Goal: Information Seeking & Learning: Find specific fact

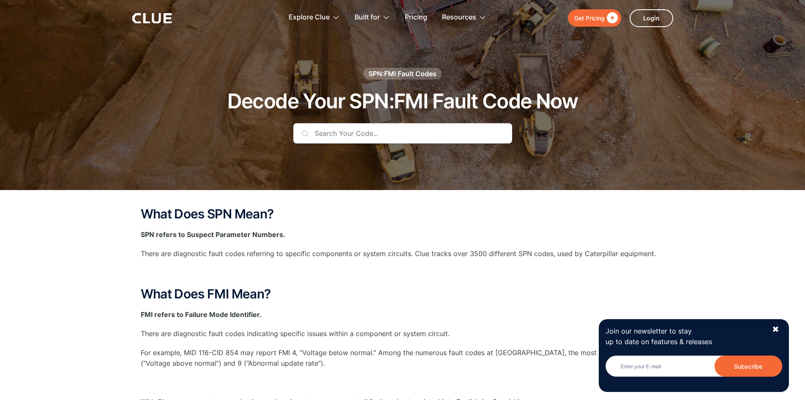
click at [323, 134] on input "text" at bounding box center [402, 133] width 219 height 20
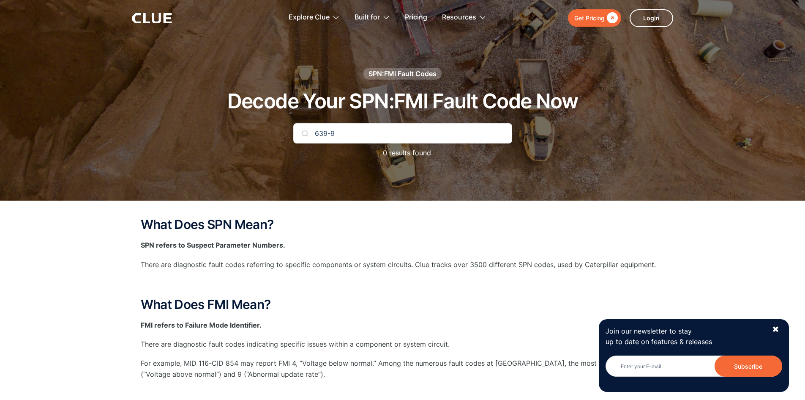
type input "639-9"
click at [307, 134] on img at bounding box center [305, 133] width 7 height 7
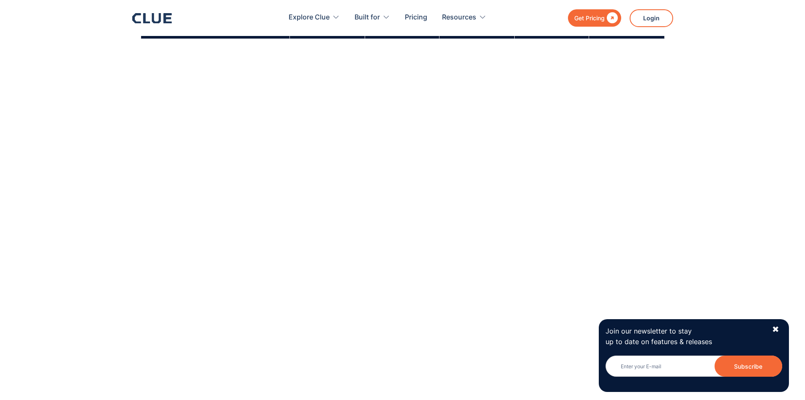
scroll to position [507, 0]
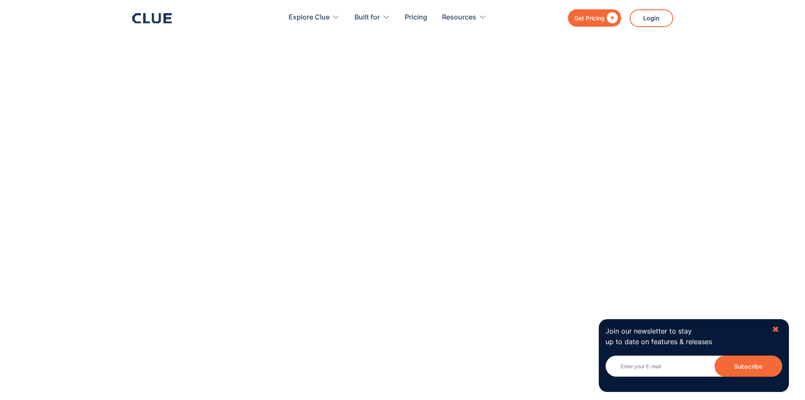
click at [778, 327] on div "✖" at bounding box center [775, 329] width 7 height 11
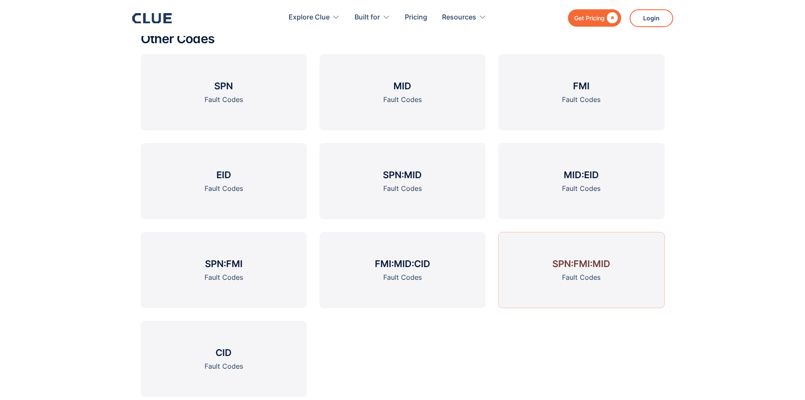
scroll to position [1184, 0]
click at [242, 92] on link "SPN Fault Codes" at bounding box center [224, 91] width 166 height 76
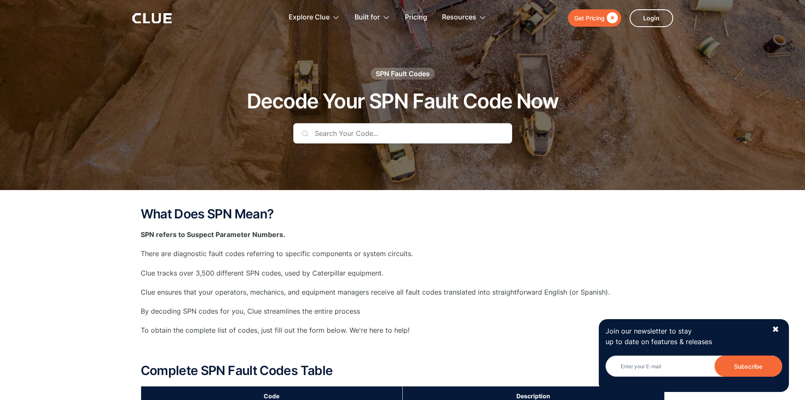
click at [323, 135] on input "text" at bounding box center [402, 133] width 219 height 20
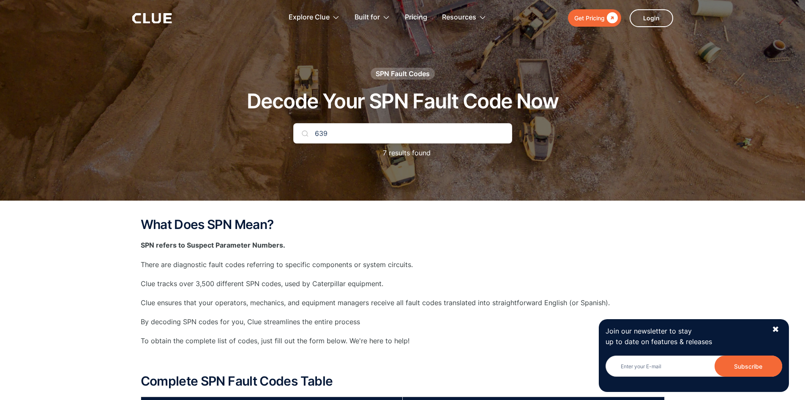
click at [306, 131] on img at bounding box center [305, 133] width 7 height 7
click at [403, 154] on p "7 results found" at bounding box center [403, 153] width 56 height 11
click at [334, 131] on input "639" at bounding box center [402, 133] width 219 height 20
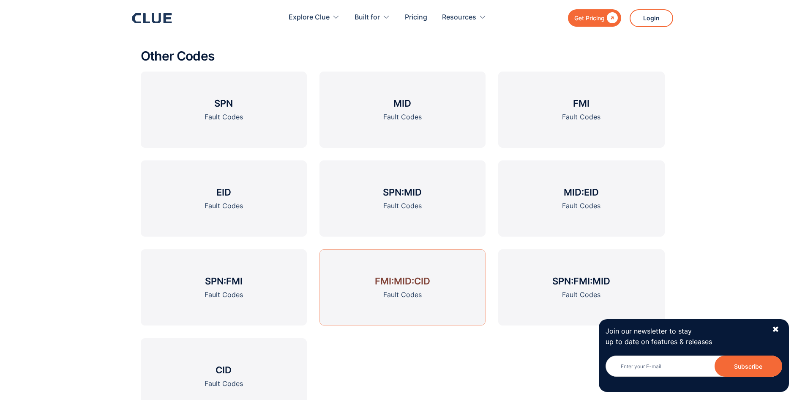
scroll to position [1057, 0]
type input "639-9"
click at [250, 111] on link "SPN Fault Codes" at bounding box center [224, 109] width 166 height 76
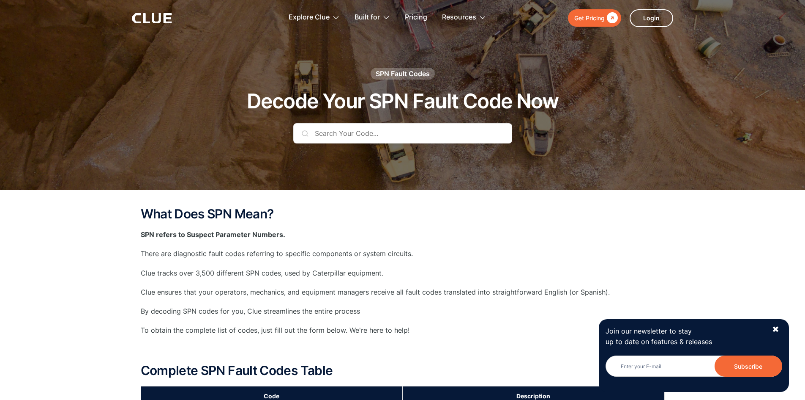
click at [328, 134] on input "text" at bounding box center [402, 133] width 219 height 20
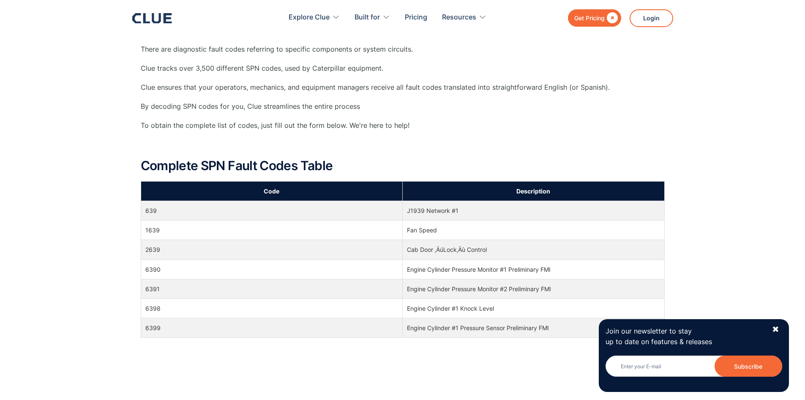
scroll to position [211, 0]
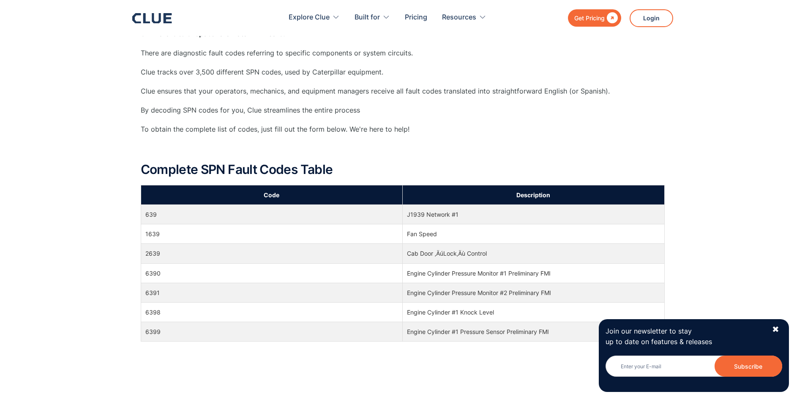
type input "639"
click at [161, 213] on td "639" at bounding box center [272, 214] width 262 height 19
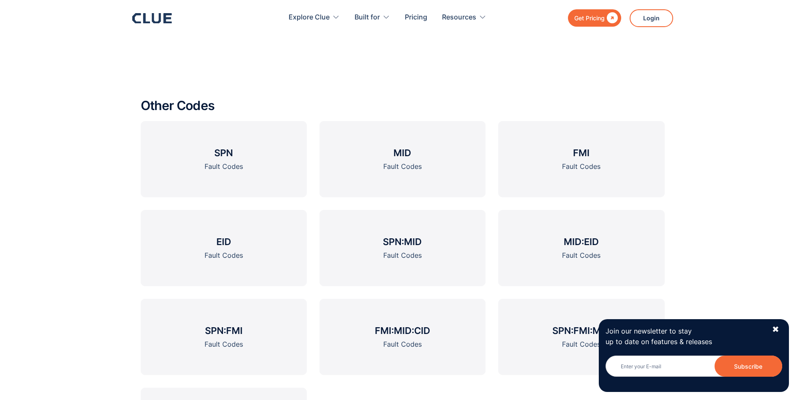
scroll to position [1015, 0]
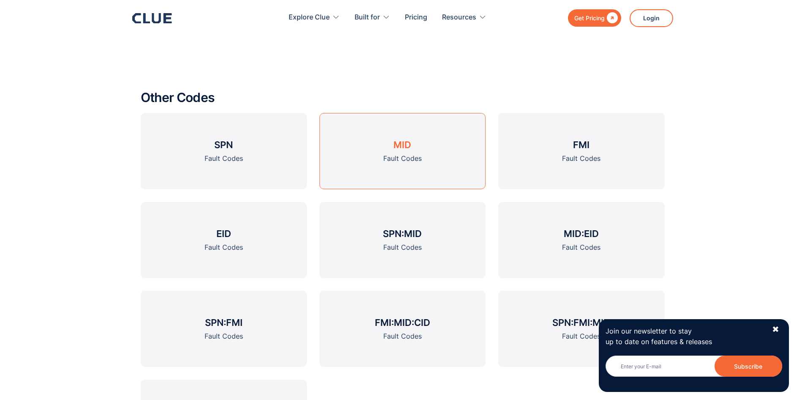
click at [429, 150] on link "MID Fault Codes" at bounding box center [403, 151] width 166 height 76
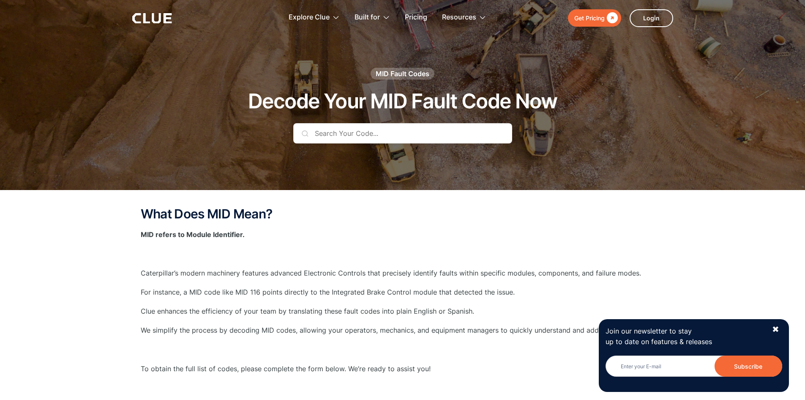
click at [367, 131] on input "text" at bounding box center [402, 133] width 219 height 20
type input "9"
click at [775, 325] on div "✖" at bounding box center [775, 329] width 7 height 11
